Goal: Navigation & Orientation: Find specific page/section

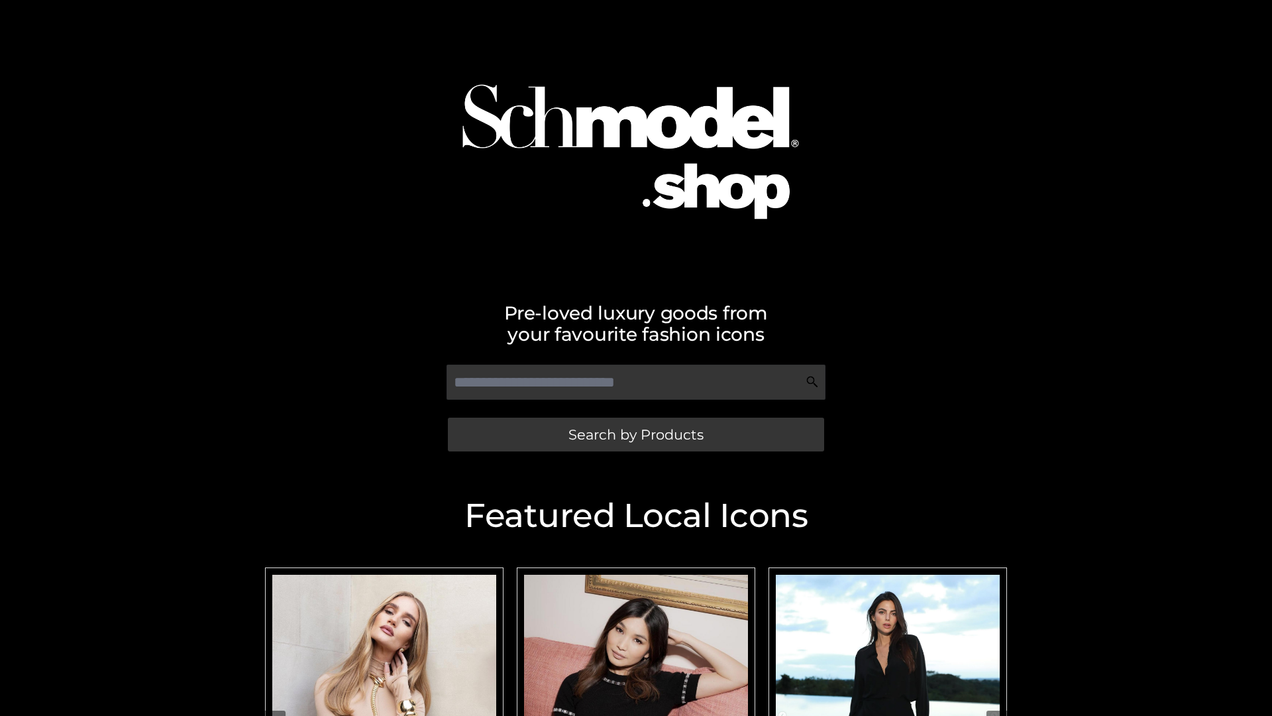
click at [635, 434] on span "Search by Products" at bounding box center [636, 434] width 135 height 14
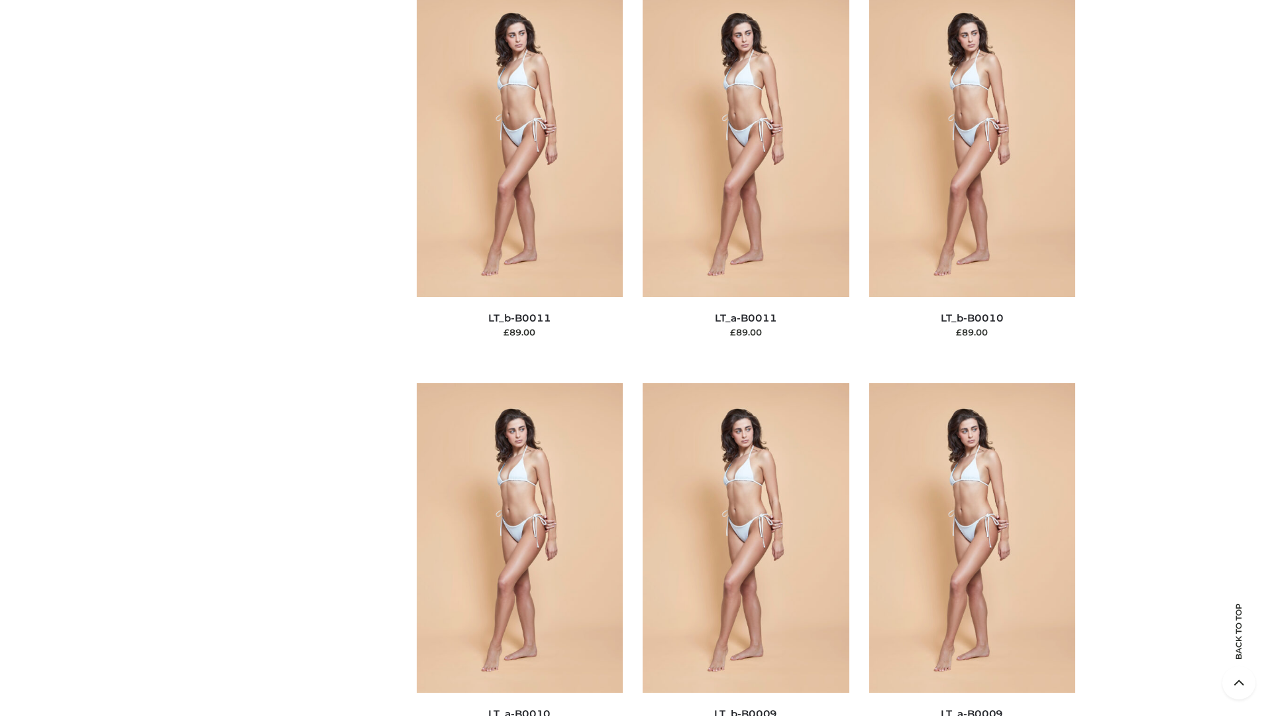
scroll to position [5951, 0]
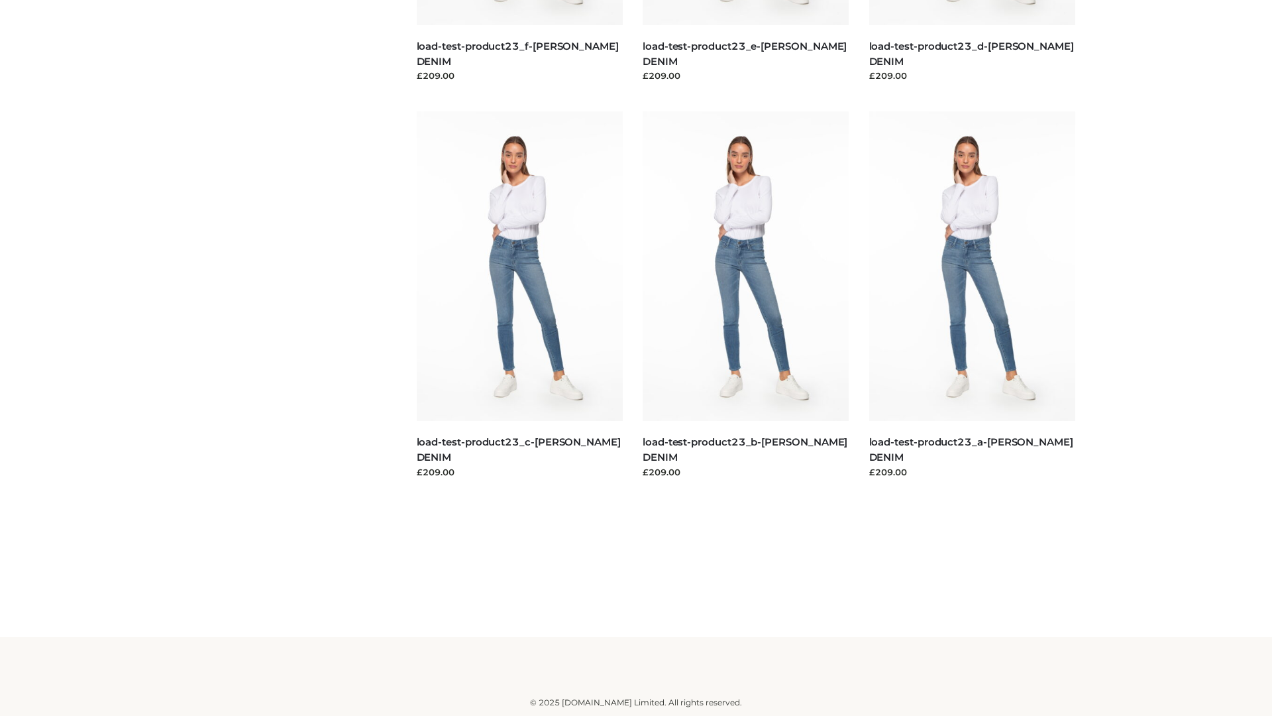
scroll to position [1162, 0]
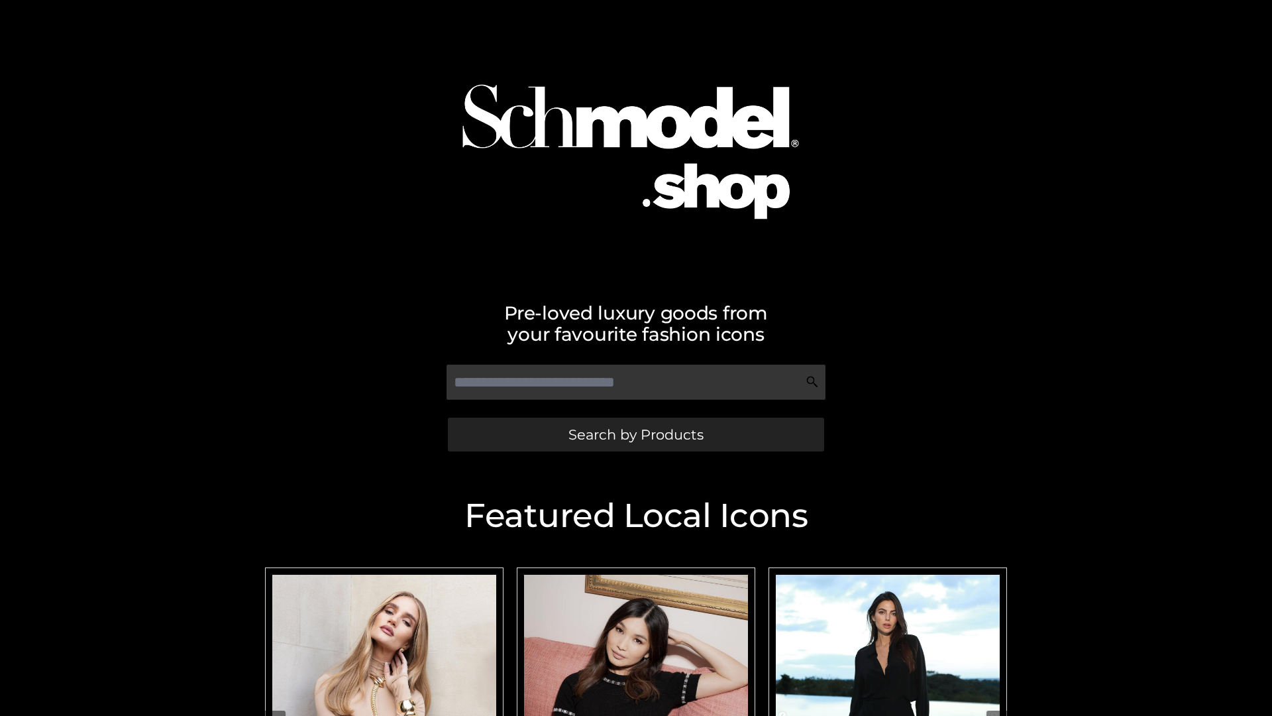
click at [635, 434] on span "Search by Products" at bounding box center [636, 434] width 135 height 14
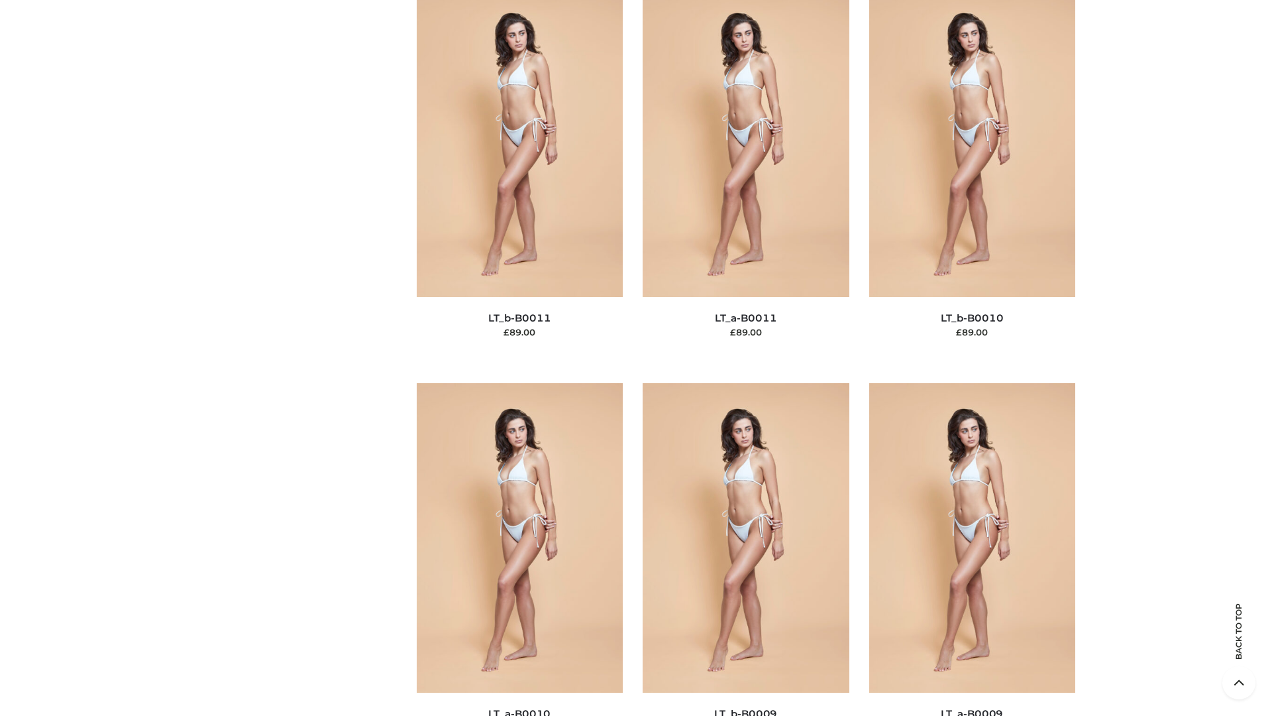
scroll to position [5951, 0]
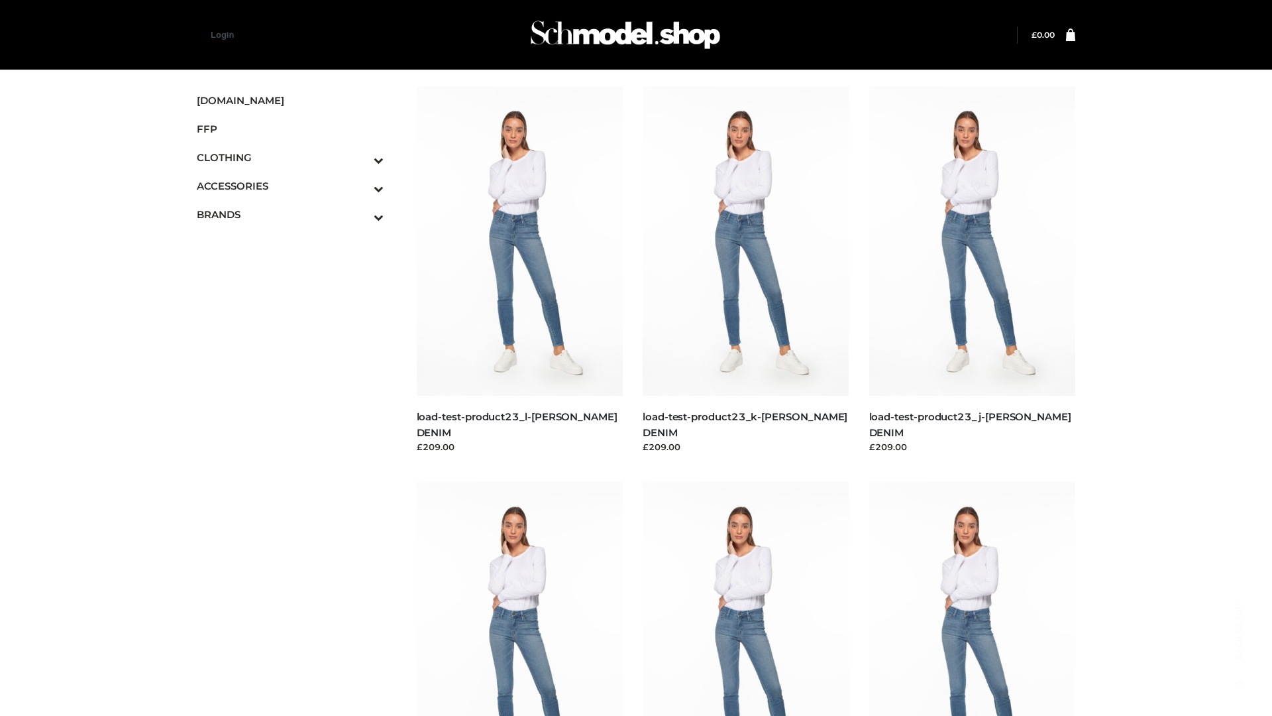
scroll to position [1162, 0]
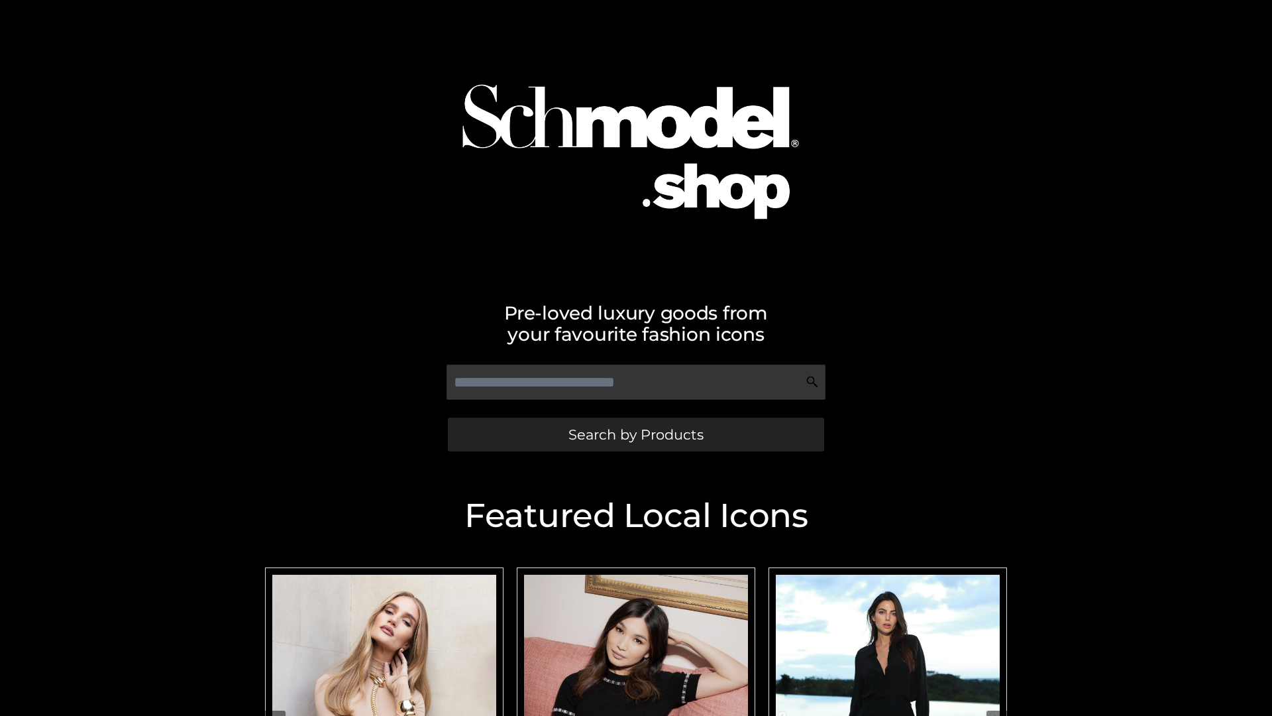
click at [635, 434] on span "Search by Products" at bounding box center [636, 434] width 135 height 14
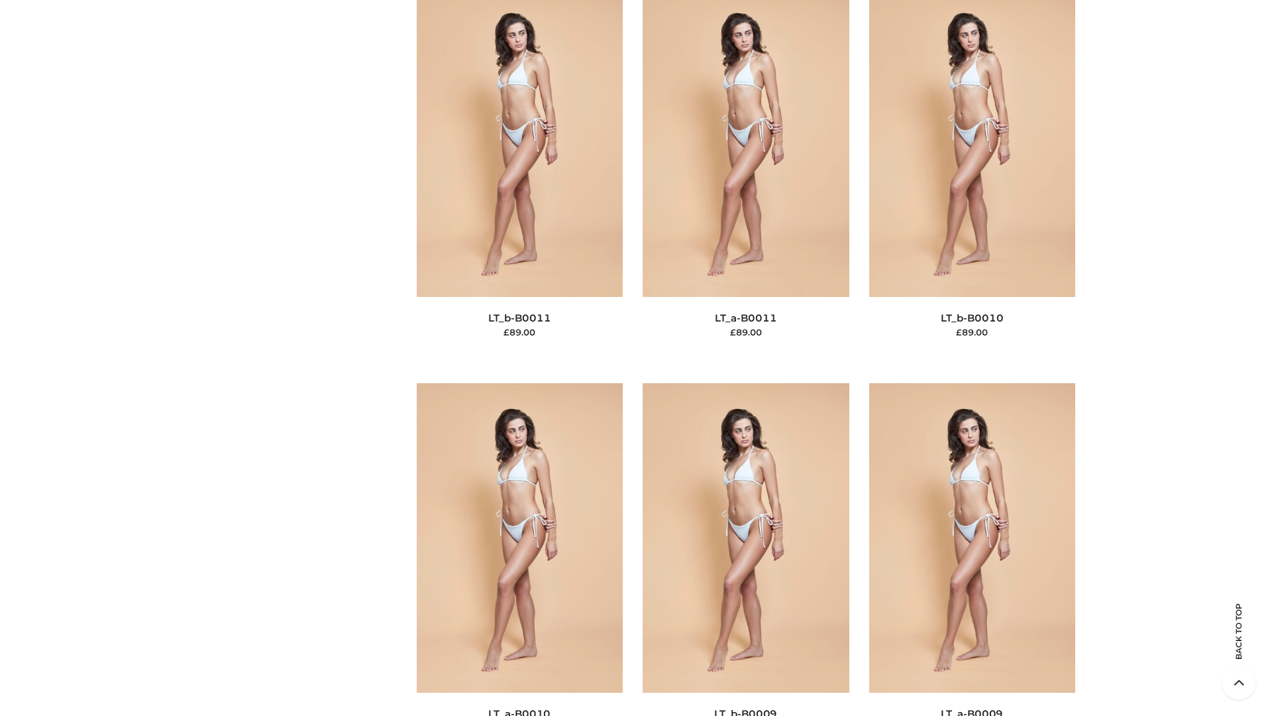
scroll to position [5951, 0]
